Goal: Obtain resource: Download file/media

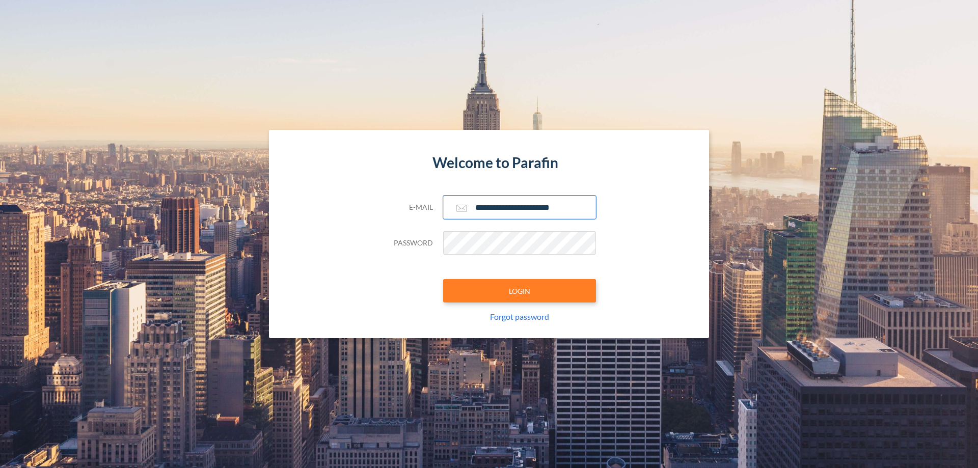
type input "**********"
click at [520, 291] on button "LOGIN" at bounding box center [519, 290] width 153 height 23
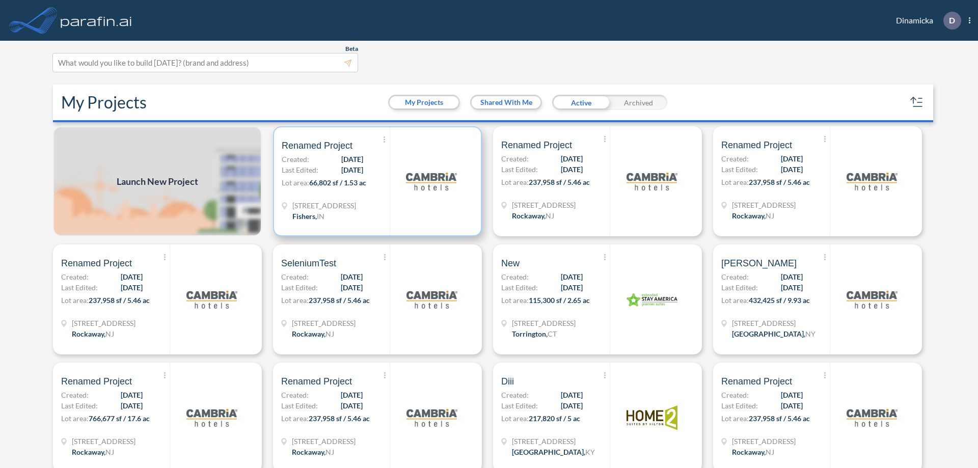
scroll to position [3, 0]
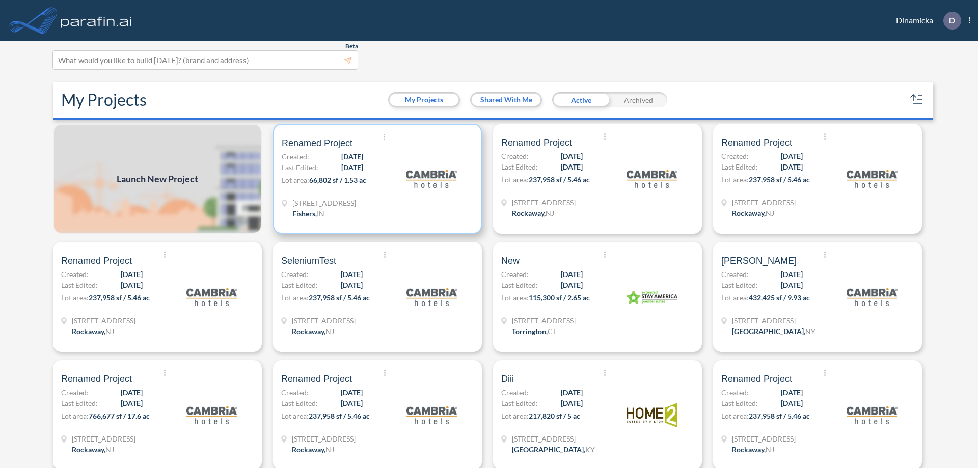
click at [375, 179] on p "Lot area: 66,802 sf / 1.53 ac" at bounding box center [336, 182] width 108 height 15
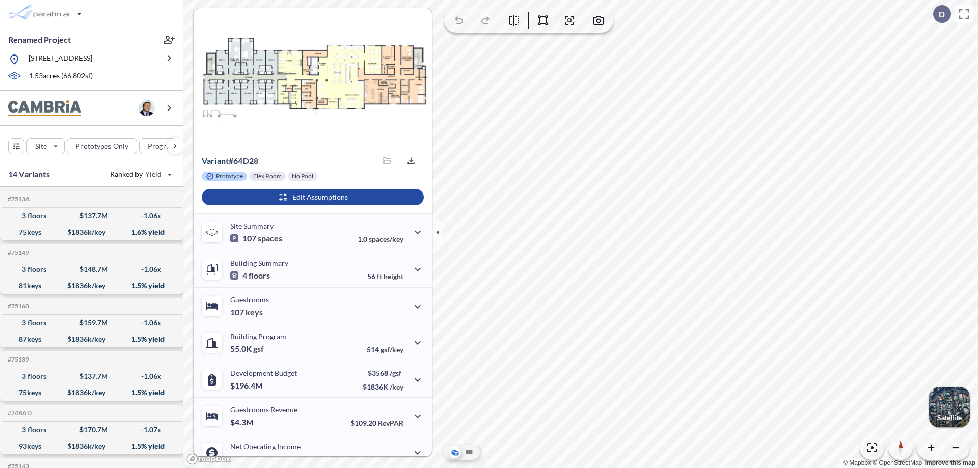
scroll to position [51, 0]
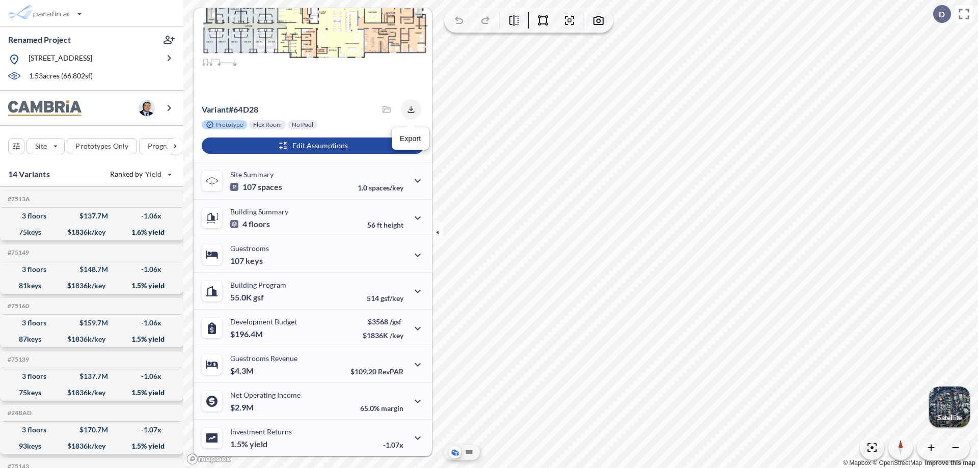
click at [408, 110] on icon "button" at bounding box center [411, 109] width 7 height 7
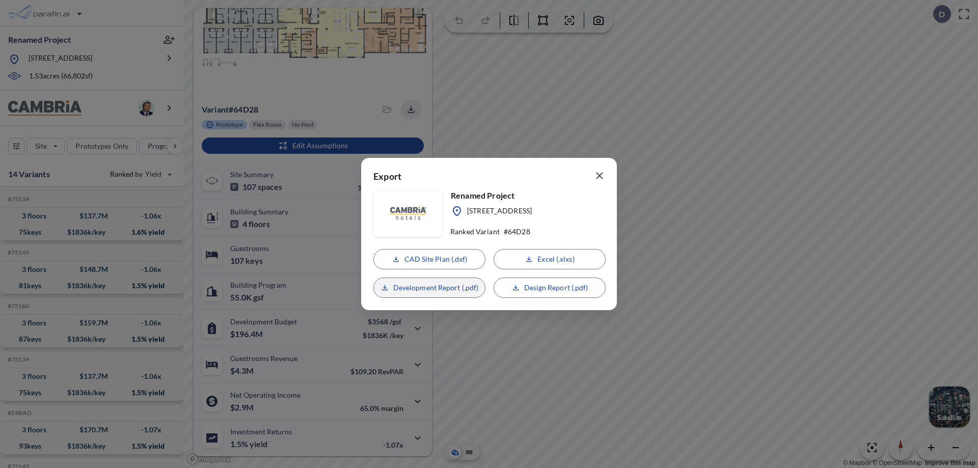
click at [429, 288] on p "Development Report (.pdf)" at bounding box center [436, 288] width 86 height 10
